Goal: Task Accomplishment & Management: Use online tool/utility

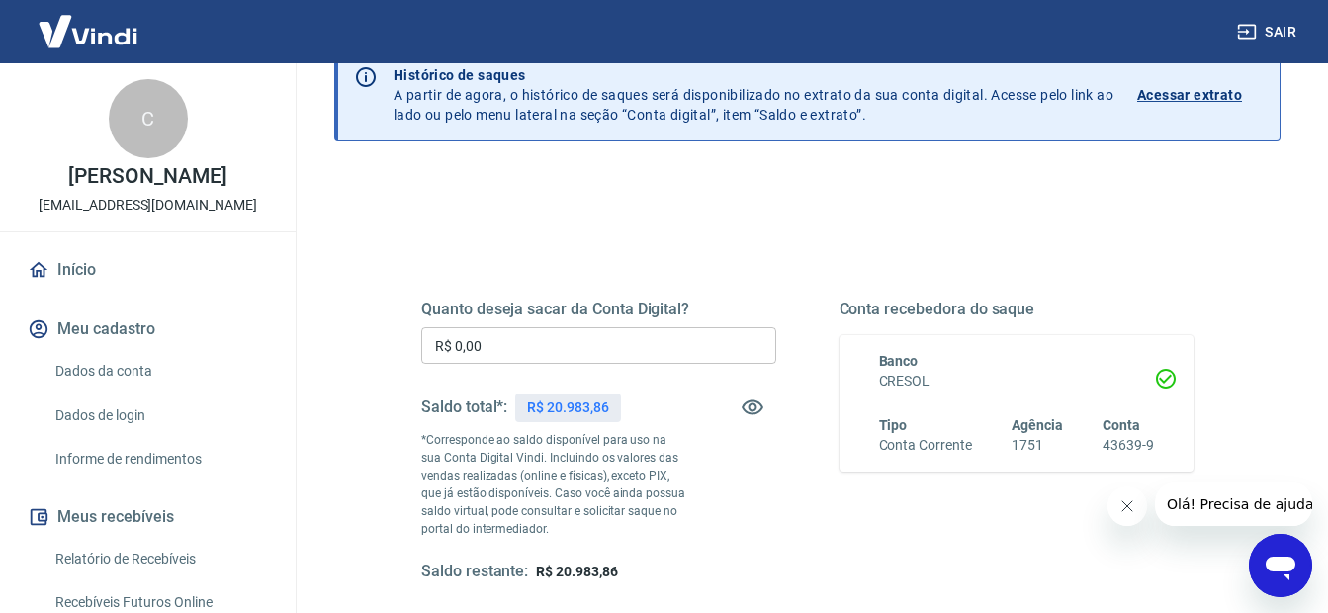
scroll to position [99, 0]
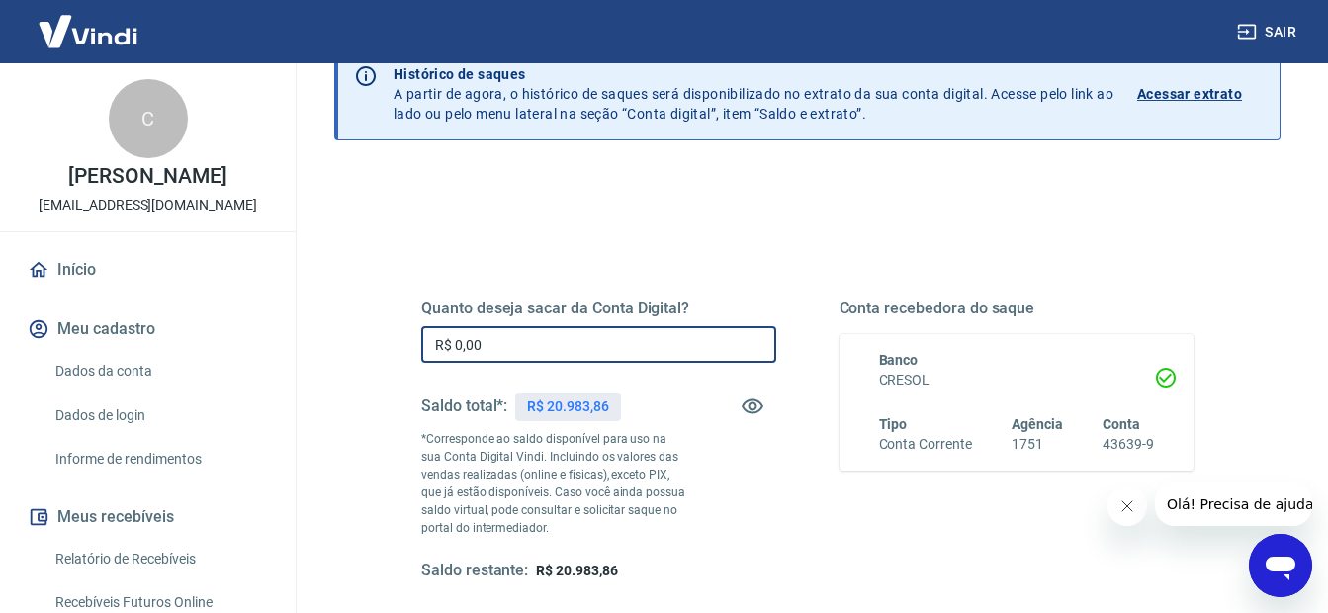
drag, startPoint x: 497, startPoint y: 342, endPoint x: 432, endPoint y: 324, distance: 67.7
click at [432, 324] on div "Quanto deseja sacar da Conta Digital? R$ 0,00 ​ Saldo total*: R$ 20.983,86 *Cor…" at bounding box center [598, 440] width 355 height 283
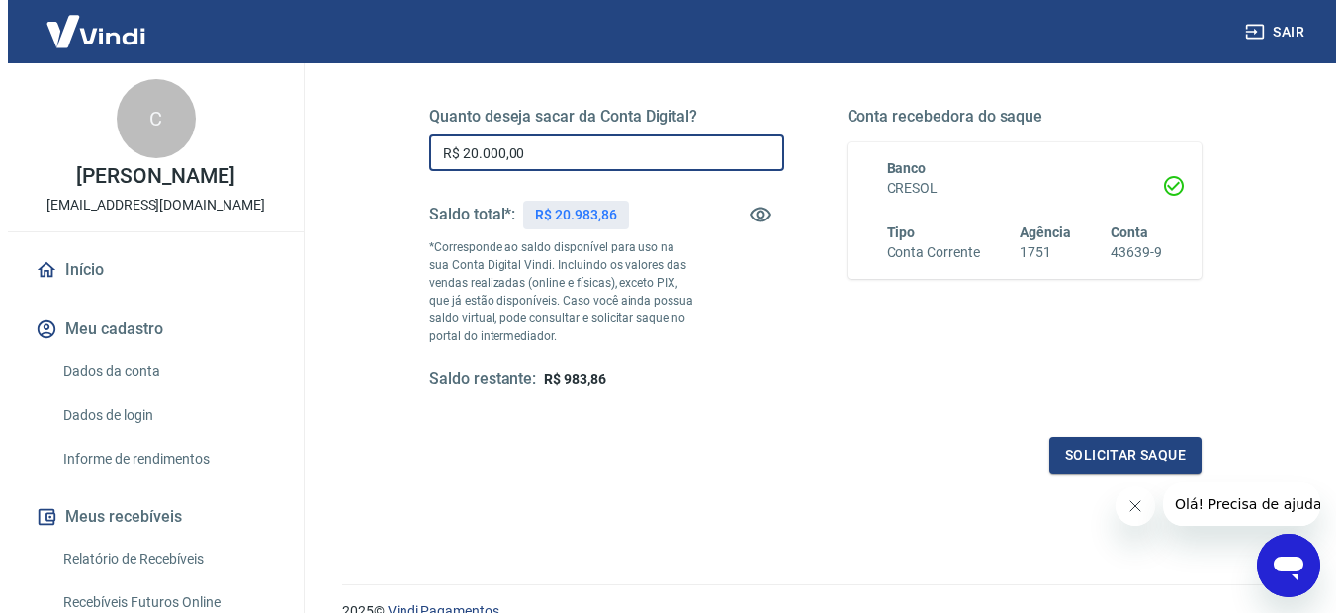
scroll to position [297, 0]
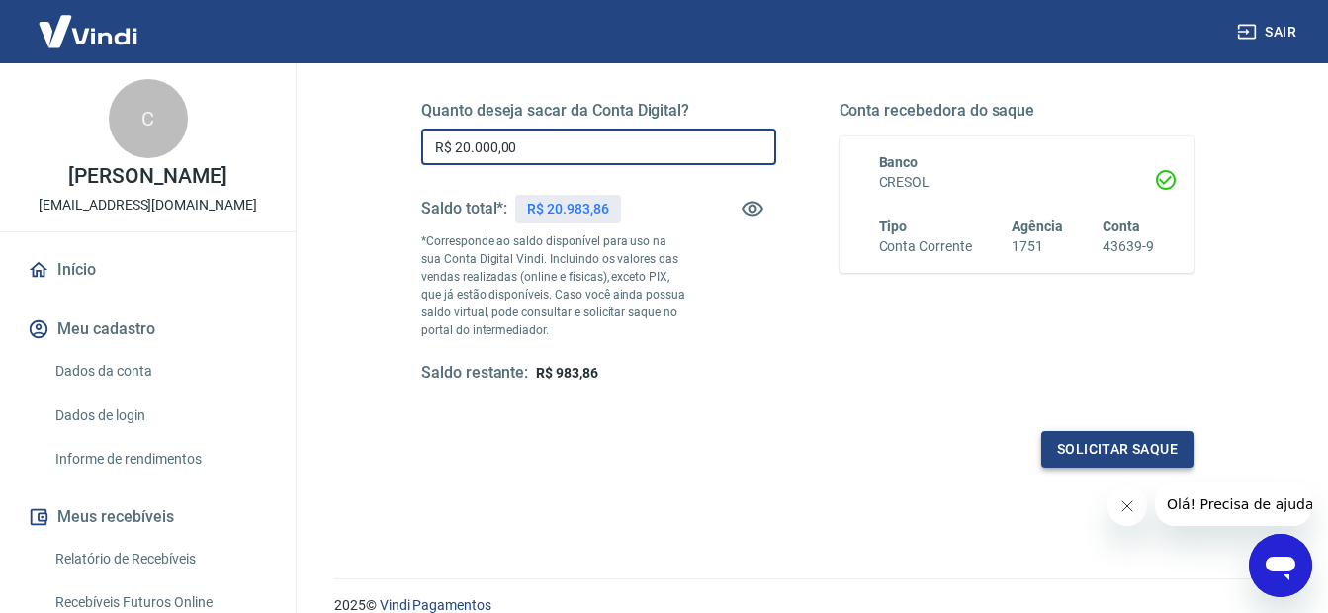
type input "R$ 20.000,00"
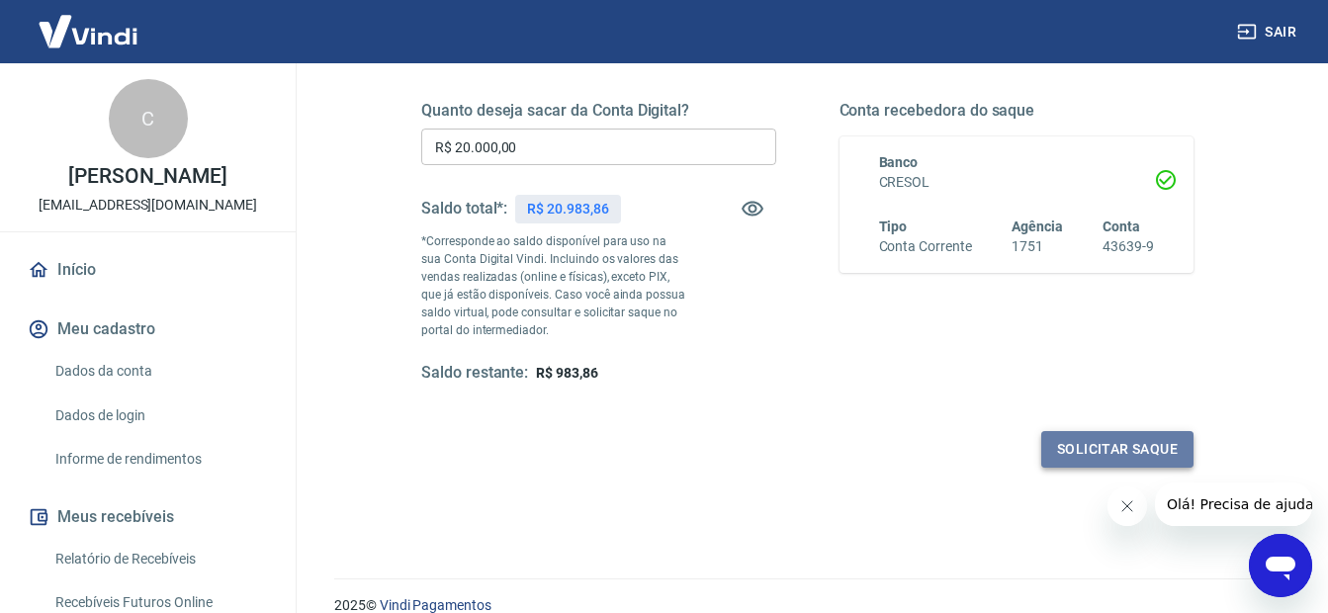
click at [1094, 440] on button "Solicitar saque" at bounding box center [1117, 449] width 152 height 37
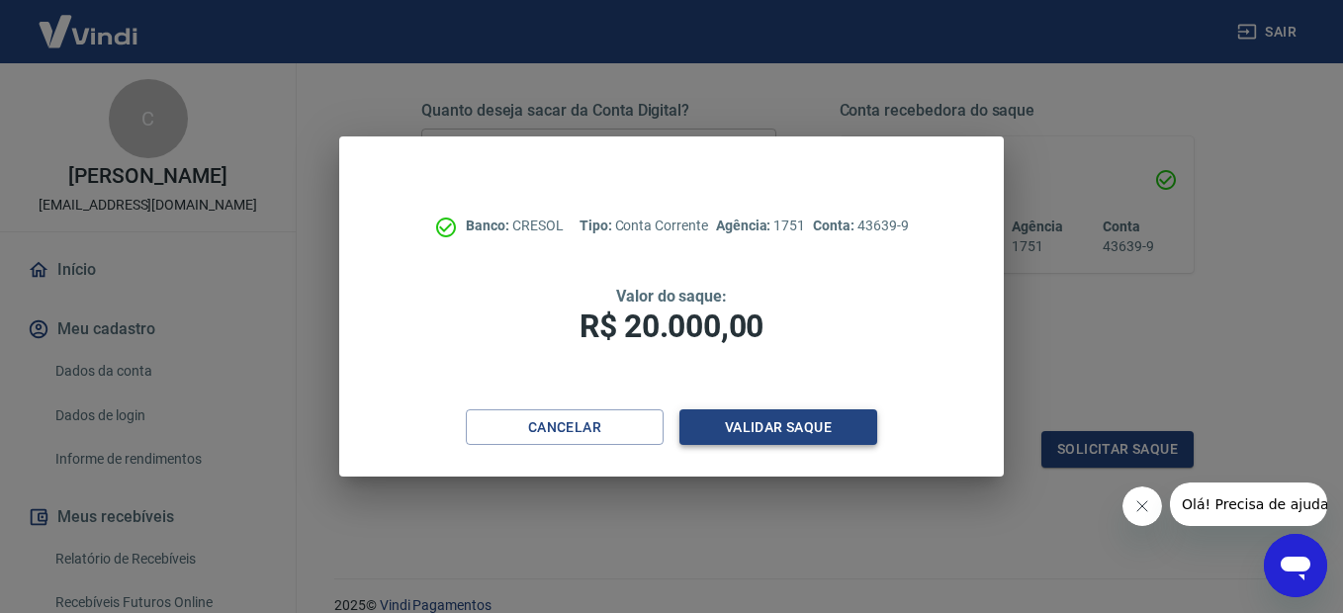
click at [799, 425] on button "Validar saque" at bounding box center [778, 427] width 198 height 37
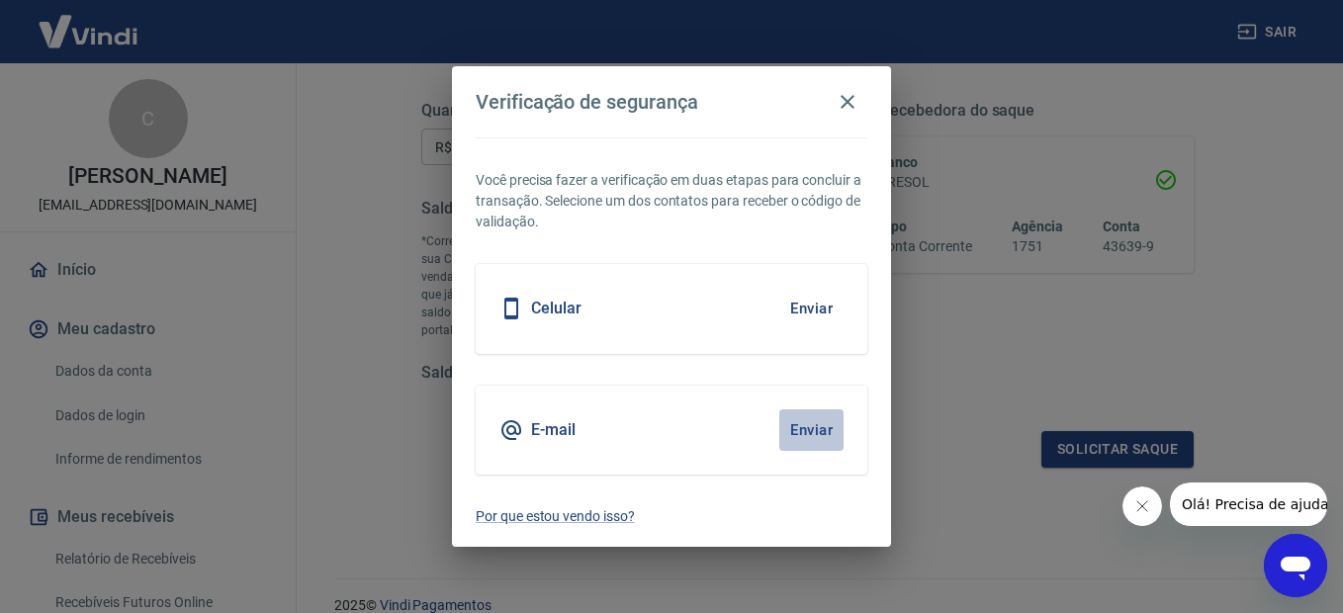
click at [812, 421] on button "Enviar" at bounding box center [811, 430] width 64 height 42
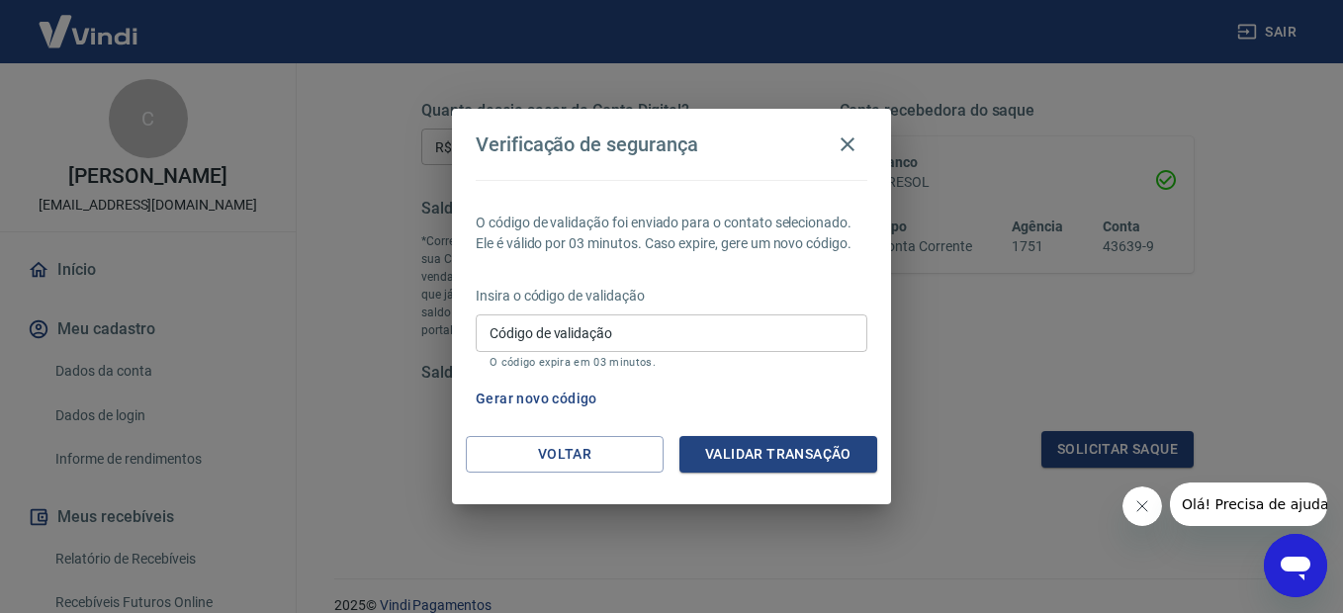
click at [664, 339] on input "Código de validação" at bounding box center [672, 332] width 392 height 37
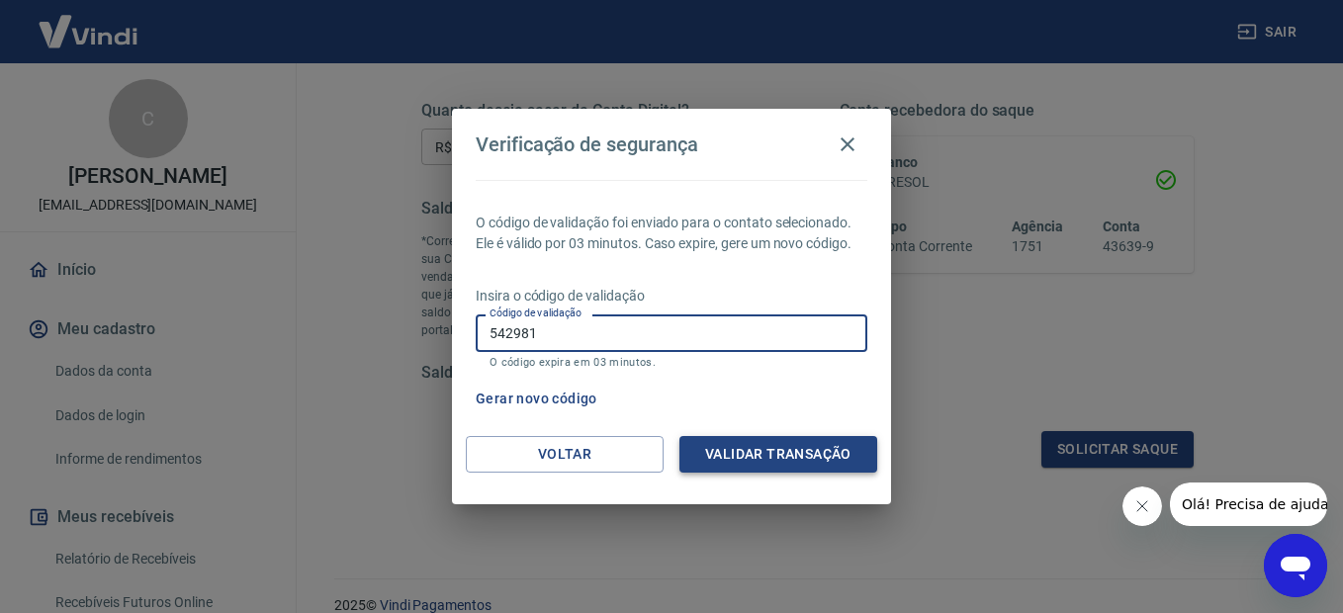
type input "542981"
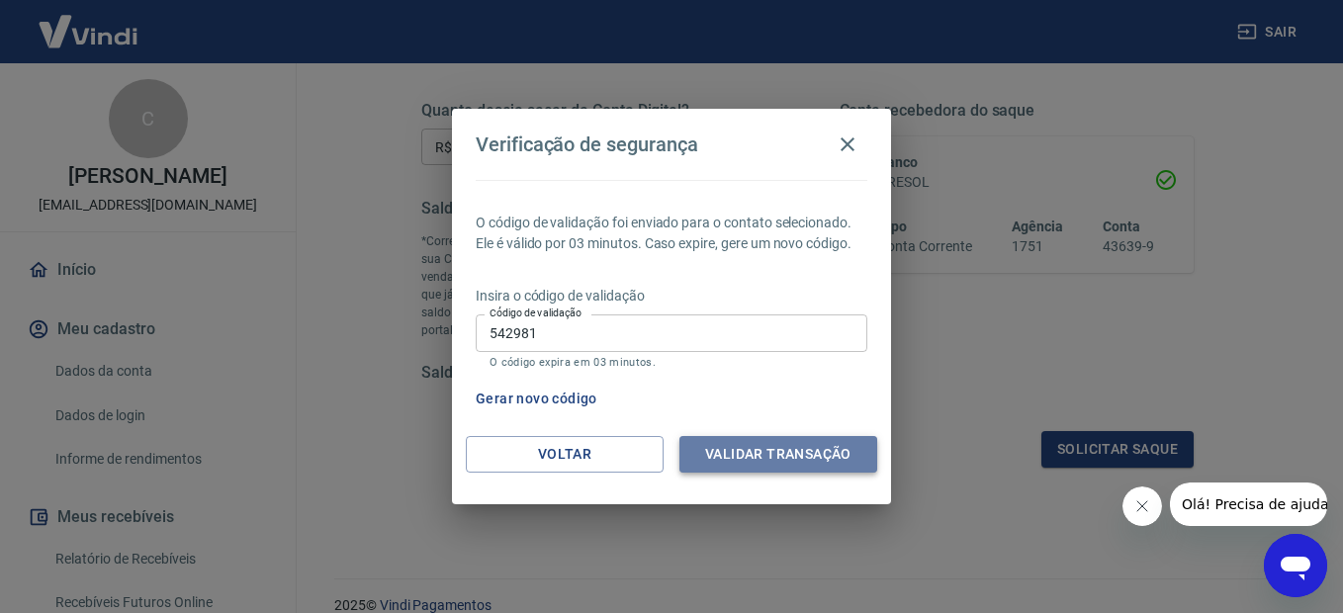
click at [772, 445] on button "Validar transação" at bounding box center [778, 454] width 198 height 37
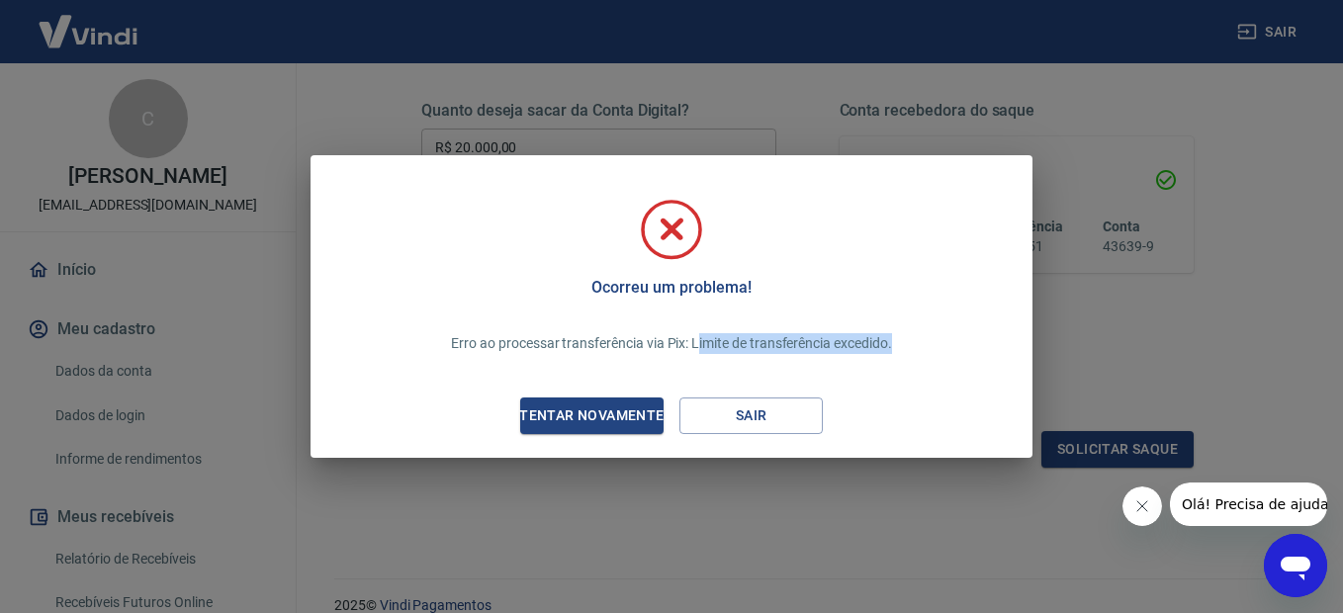
drag, startPoint x: 696, startPoint y: 344, endPoint x: 892, endPoint y: 346, distance: 195.8
click at [896, 347] on div "Erro ao processar transferência via Pix: Limite de transferência excedido." at bounding box center [671, 344] width 488 height 60
click at [684, 338] on p "Erro ao processar transferência via Pix: Limite de transferência excedido." at bounding box center [671, 343] width 440 height 21
drag, startPoint x: 690, startPoint y: 341, endPoint x: 953, endPoint y: 347, distance: 263.1
click at [953, 347] on div "Ocorreu um problema! Erro ao processar transferência via Pix: Limite de transfe…" at bounding box center [671, 310] width 690 height 263
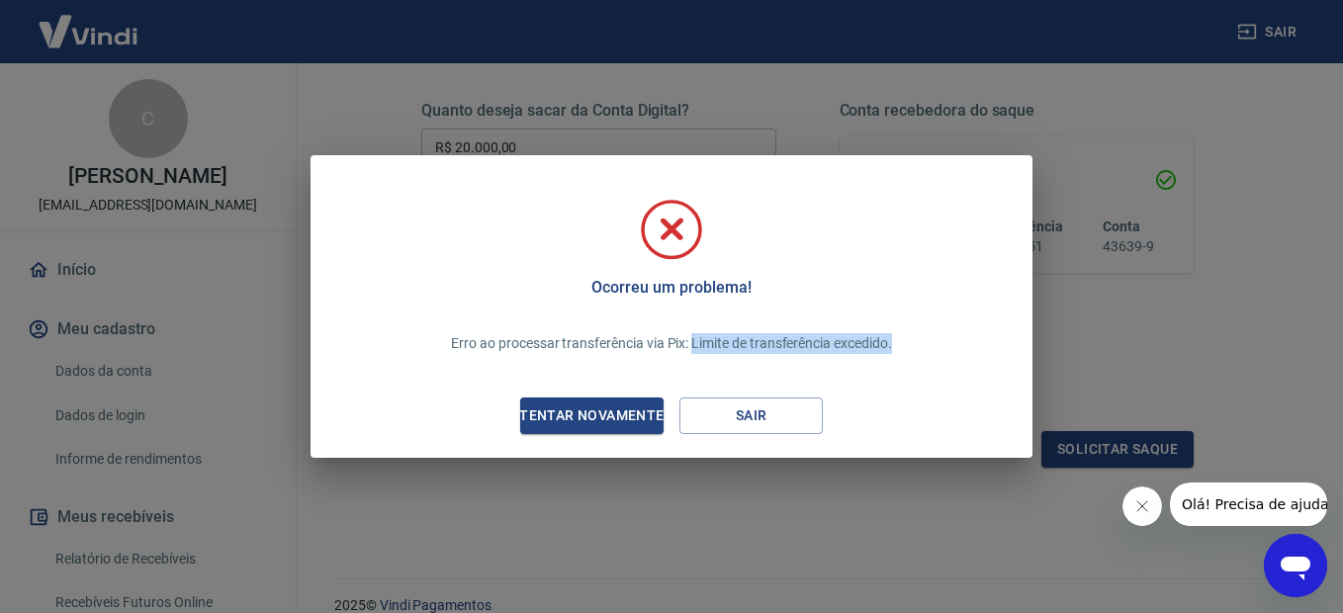
drag, startPoint x: 953, startPoint y: 347, endPoint x: 922, endPoint y: 369, distance: 38.4
click at [922, 369] on div "Ocorreu um problema! Erro ao processar transferência via Pix: Limite de transfe…" at bounding box center [671, 310] width 690 height 263
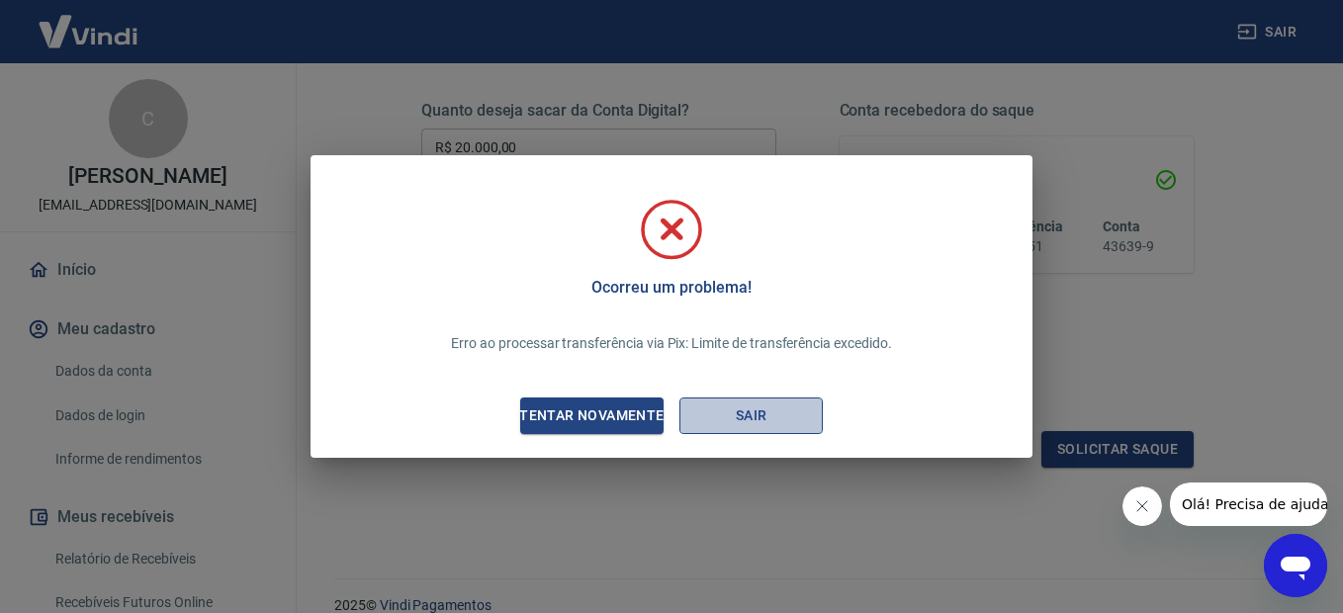
click at [757, 424] on button "Sair" at bounding box center [750, 416] width 143 height 37
